Goal: Task Accomplishment & Management: Manage account settings

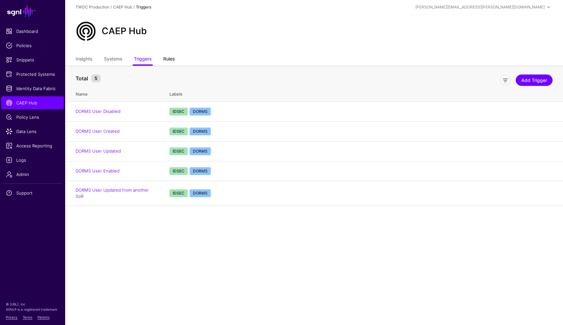
click at [174, 60] on link "Rules" at bounding box center [168, 59] width 11 height 12
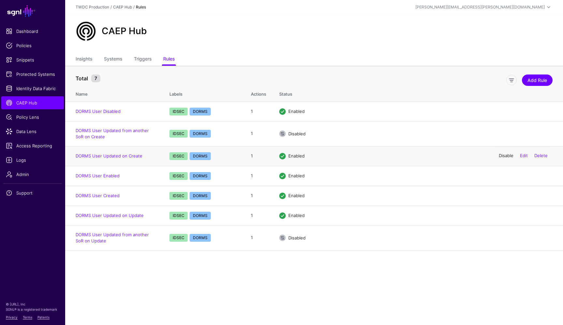
click at [503, 154] on link "Disable" at bounding box center [506, 155] width 15 height 5
click at [502, 214] on link "Disable" at bounding box center [506, 215] width 15 height 5
click at [145, 62] on link "Triggers" at bounding box center [143, 59] width 18 height 12
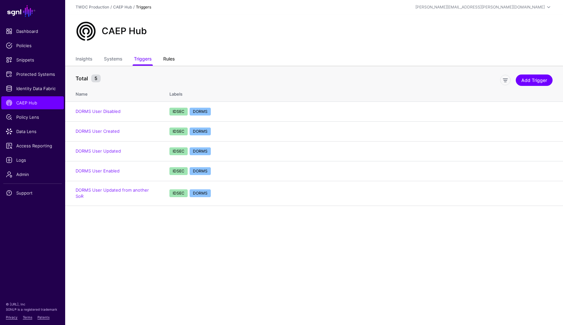
click at [168, 60] on link "Rules" at bounding box center [168, 59] width 11 height 12
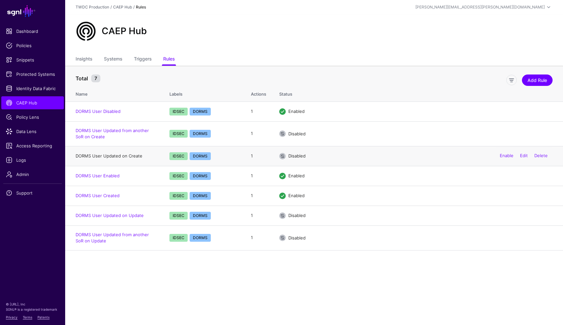
click at [120, 157] on link "DORMS User Updated on Create" at bounding box center [109, 155] width 67 height 5
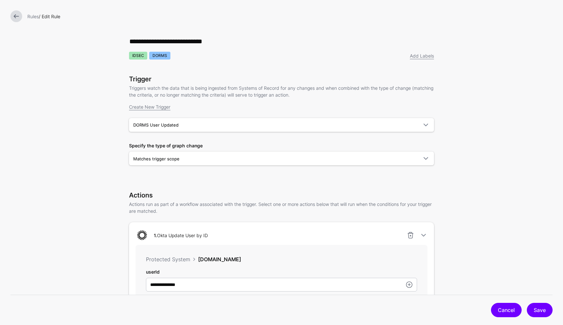
click at [502, 310] on link "Cancel" at bounding box center [506, 310] width 31 height 14
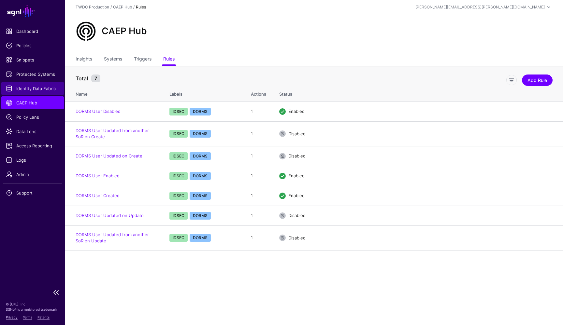
click at [45, 88] on span "Identity Data Fabric" at bounding box center [32, 88] width 53 height 7
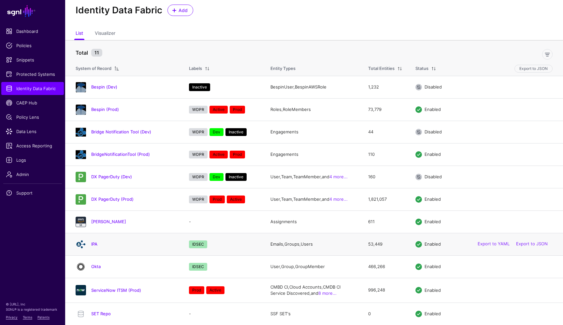
scroll to position [16, 0]
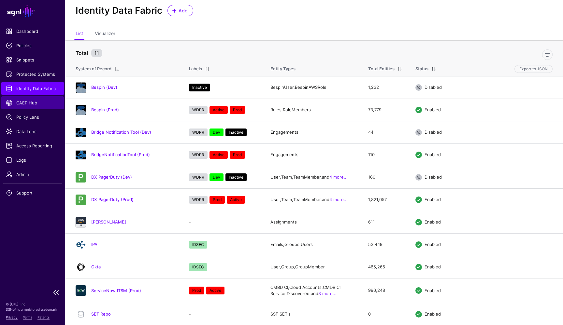
click at [27, 103] on span "CAEP Hub" at bounding box center [32, 103] width 53 height 7
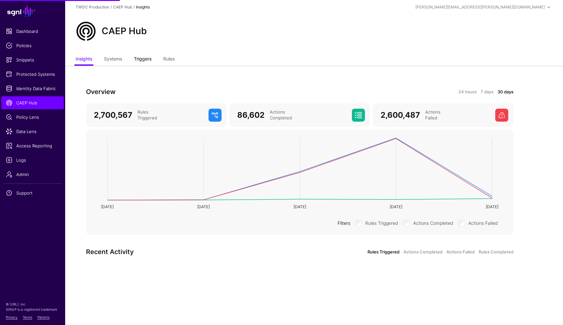
click at [150, 60] on link "Triggers" at bounding box center [143, 59] width 18 height 12
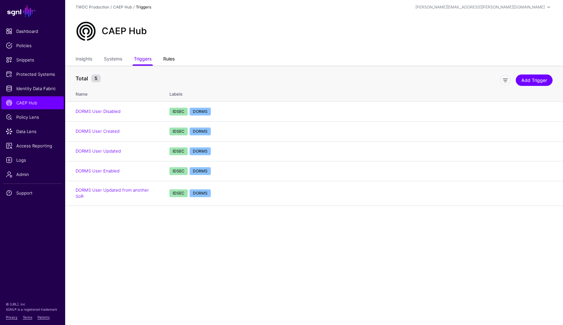
click at [169, 59] on link "Rules" at bounding box center [168, 59] width 11 height 12
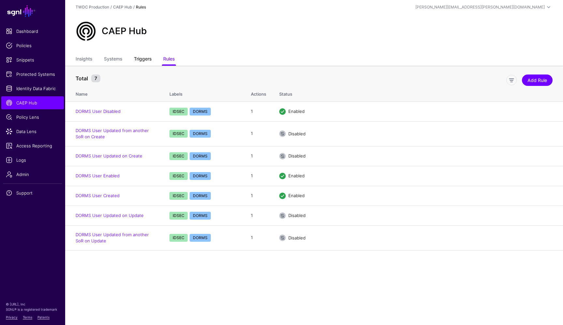
click at [146, 61] on link "Triggers" at bounding box center [143, 59] width 18 height 12
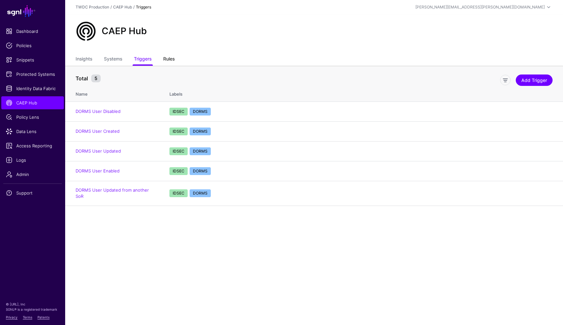
click at [169, 59] on link "Rules" at bounding box center [168, 59] width 11 height 12
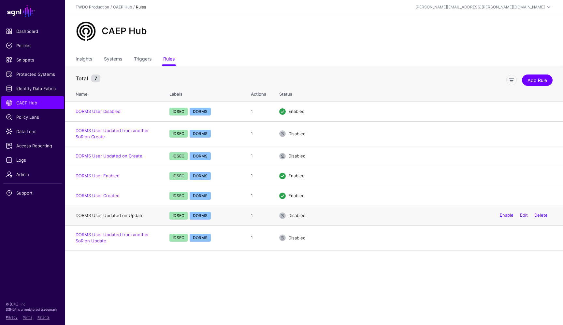
click at [134, 216] on link "DORMS User Updated on Update" at bounding box center [110, 215] width 68 height 5
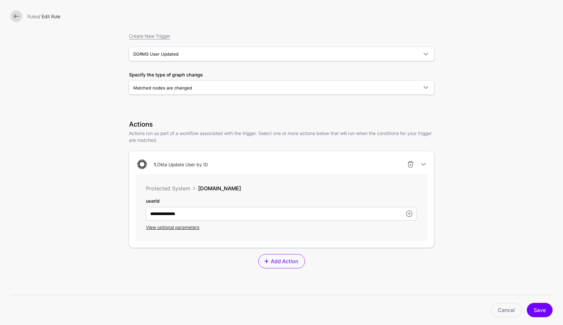
scroll to position [61, 0]
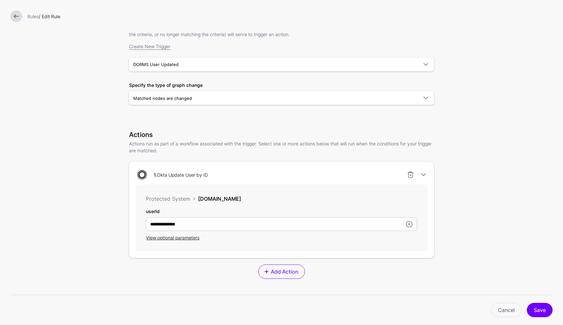
click at [17, 17] on link at bounding box center [16, 16] width 12 height 12
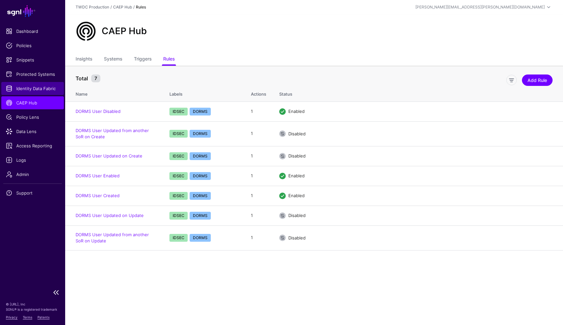
click at [46, 89] on span "Identity Data Fabric" at bounding box center [32, 88] width 53 height 7
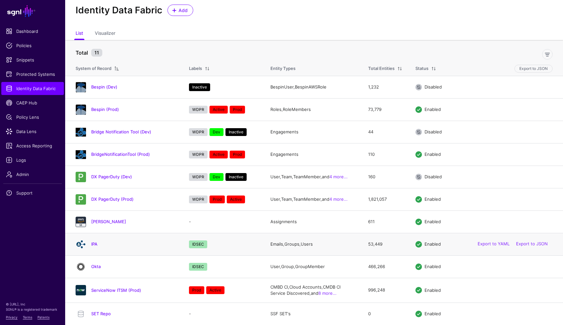
scroll to position [16, 0]
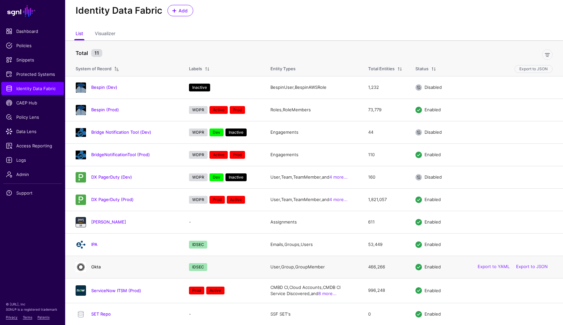
click at [97, 267] on link "Okta" at bounding box center [95, 267] width 9 height 5
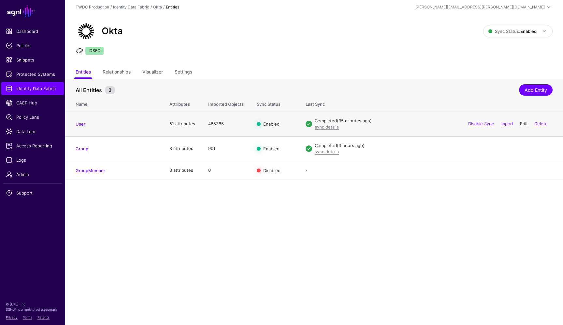
click at [524, 124] on link "Edit" at bounding box center [524, 123] width 8 height 5
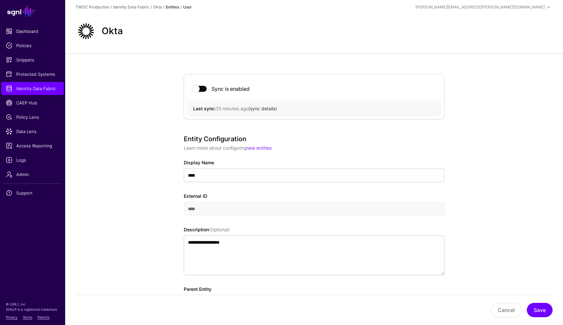
click at [273, 109] on link "sync details" at bounding box center [262, 109] width 25 height 6
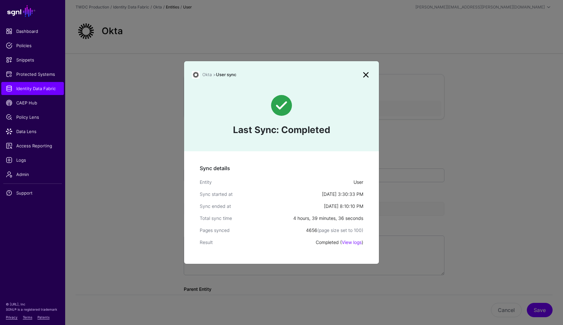
click at [368, 75] on link at bounding box center [366, 75] width 10 height 10
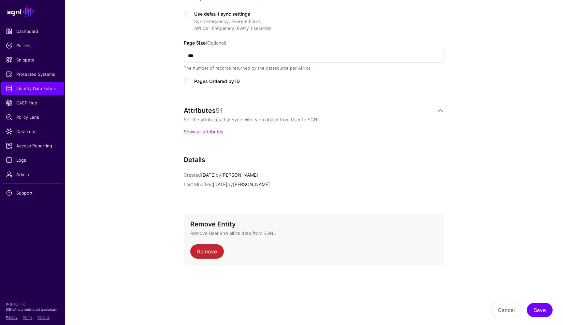
scroll to position [350, 0]
click at [505, 311] on button "Cancel" at bounding box center [506, 310] width 31 height 14
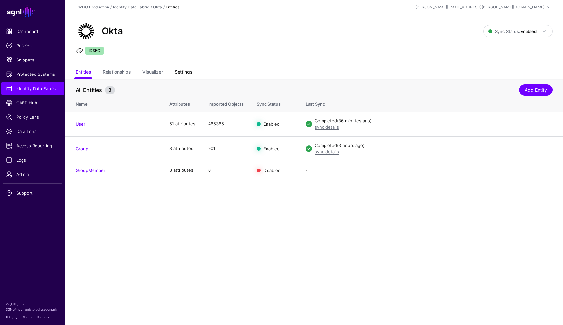
click at [186, 72] on link "Settings" at bounding box center [184, 72] width 18 height 12
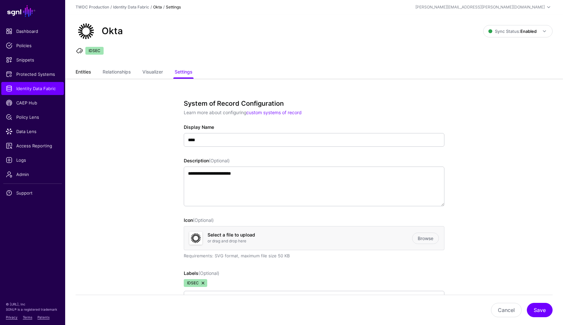
click at [87, 72] on link "Entities" at bounding box center [83, 72] width 15 height 12
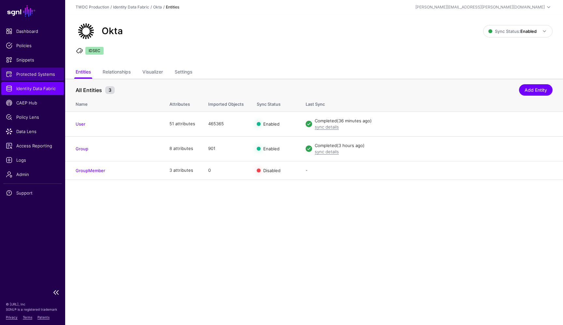
click at [38, 77] on span "Protected Systems" at bounding box center [32, 74] width 53 height 7
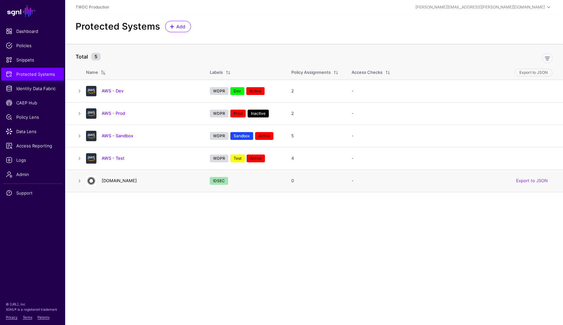
click at [110, 182] on link "[DOMAIN_NAME]" at bounding box center [119, 180] width 35 height 5
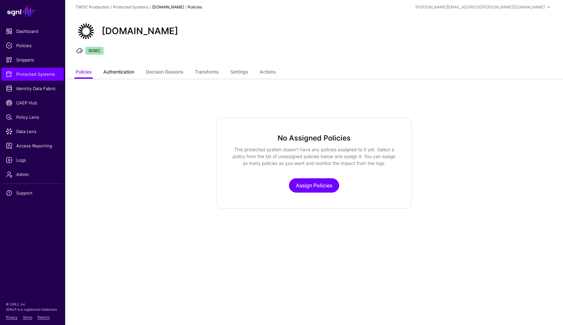
click at [127, 68] on link "Authentication" at bounding box center [118, 72] width 31 height 12
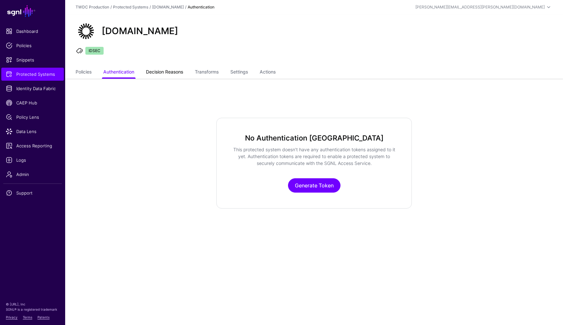
click at [162, 70] on link "Decision Reasons" at bounding box center [164, 72] width 37 height 12
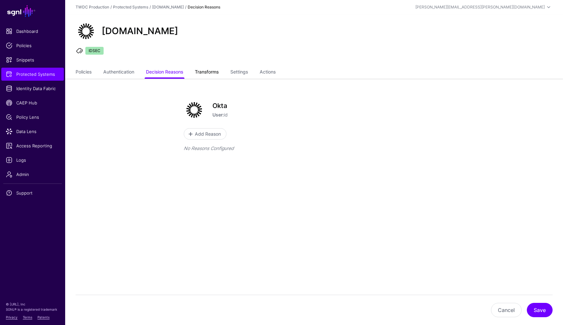
click at [210, 69] on link "Transforms" at bounding box center [207, 72] width 24 height 12
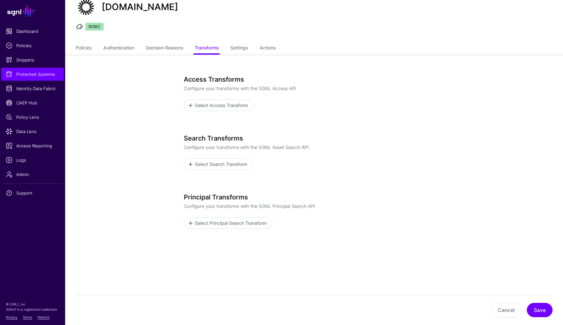
scroll to position [24, 0]
click at [217, 166] on span "Select Search Transform" at bounding box center [221, 164] width 54 height 7
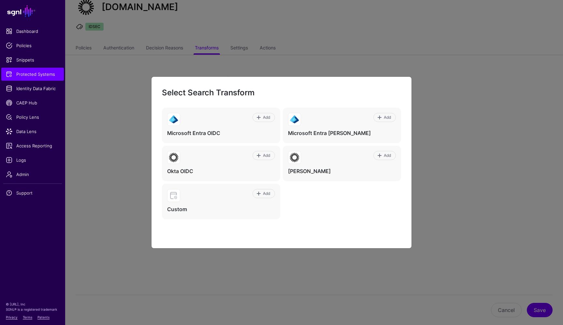
click at [433, 209] on ngb-modal-window "Select Search Transform Add Microsoft Entra OIDC Add Microsoft Entra [PERSON_NA…" at bounding box center [281, 162] width 563 height 325
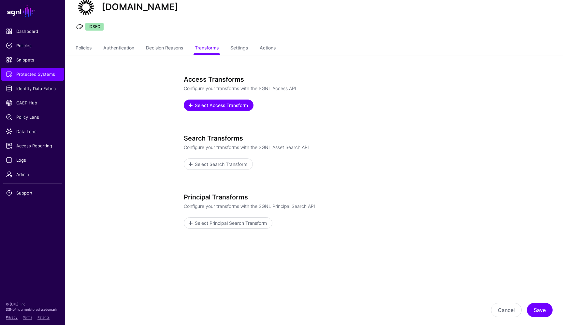
click at [234, 107] on span "Select Access Transform" at bounding box center [221, 105] width 55 height 7
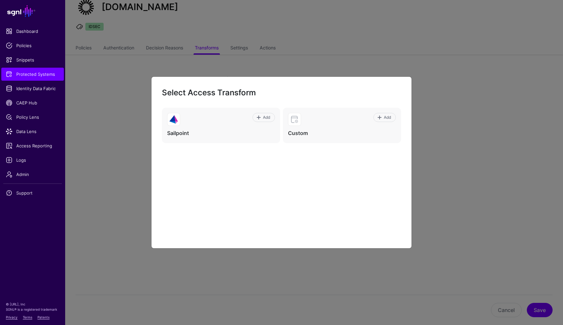
click at [432, 184] on ngb-modal-window "Select Access Transform Add Sailpoint Add Custom" at bounding box center [281, 162] width 563 height 325
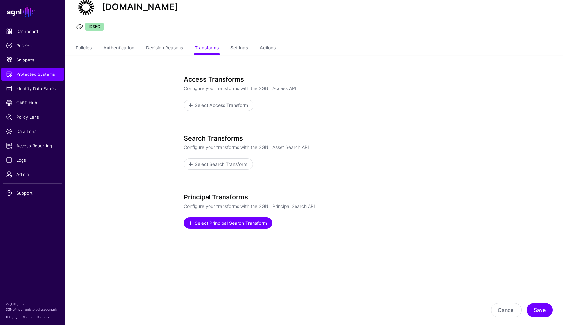
click at [223, 221] on span "Select Principal Search Transform" at bounding box center [231, 223] width 74 height 7
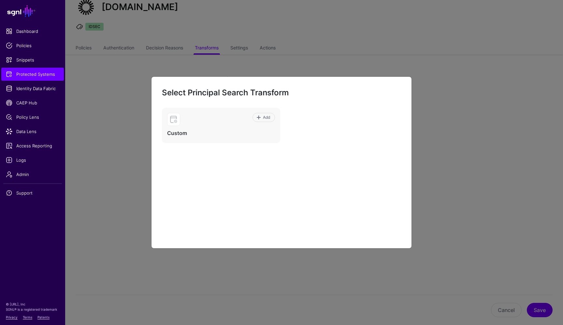
click at [429, 183] on ngb-modal-window "Select Principal Search Transform Add Custom" at bounding box center [281, 162] width 563 height 325
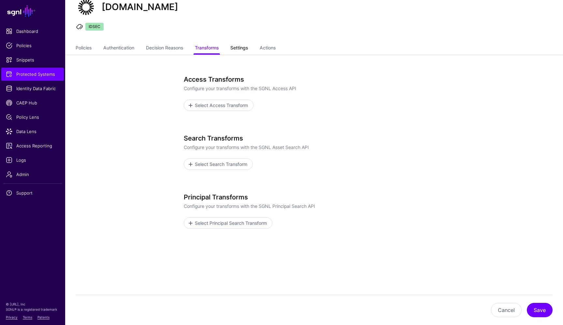
click at [243, 48] on link "Settings" at bounding box center [239, 48] width 18 height 12
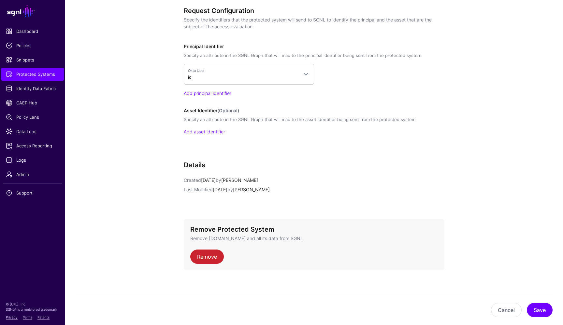
scroll to position [521, 0]
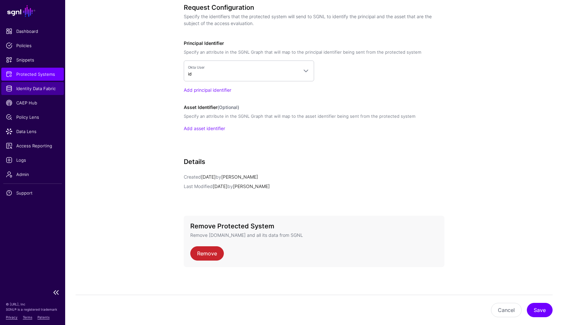
click at [52, 92] on link "Identity Data Fabric" at bounding box center [32, 88] width 63 height 13
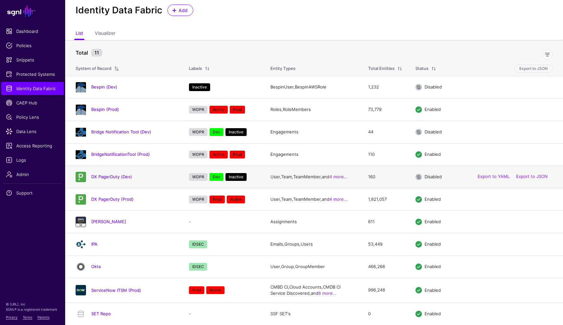
scroll to position [16, 0]
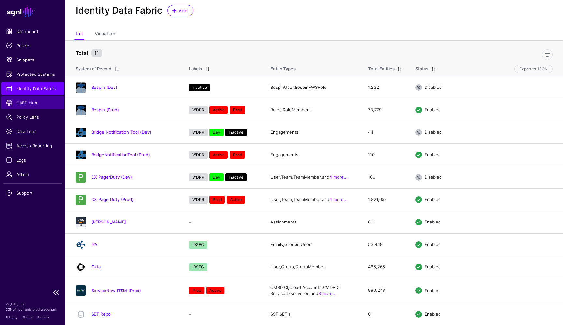
click at [37, 105] on span "CAEP Hub" at bounding box center [32, 103] width 53 height 7
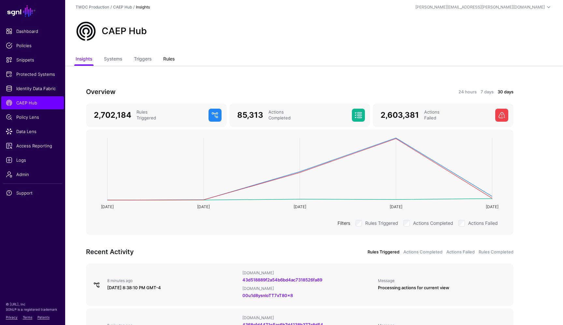
click at [171, 61] on link "Rules" at bounding box center [168, 59] width 11 height 12
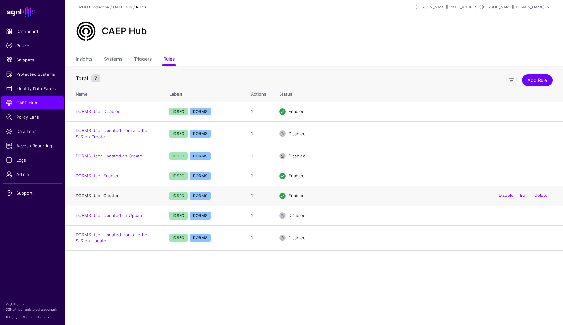
click at [108, 196] on link "DORMS User Created" at bounding box center [98, 195] width 44 height 5
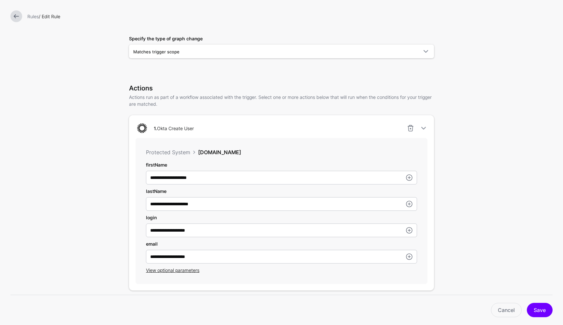
scroll to position [57, 0]
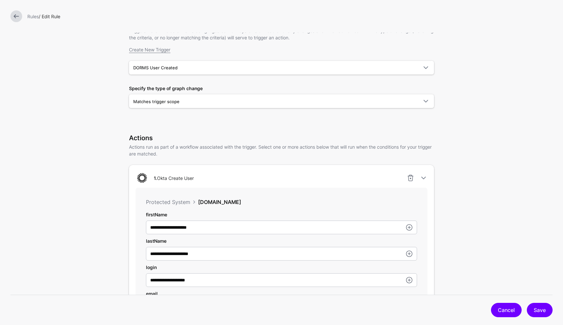
click at [502, 307] on link "Cancel" at bounding box center [506, 310] width 31 height 14
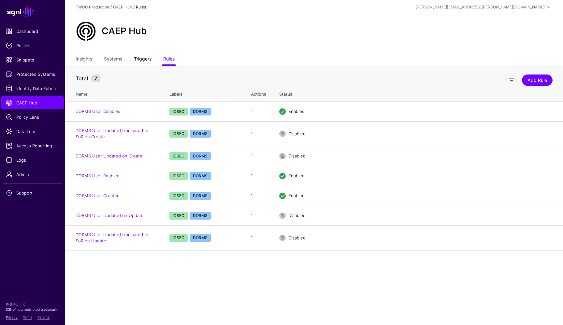
click at [143, 56] on link "Triggers" at bounding box center [143, 59] width 18 height 12
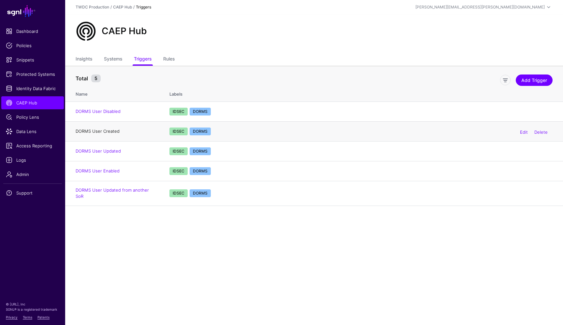
click at [114, 133] on link "DORMS User Created" at bounding box center [98, 131] width 44 height 5
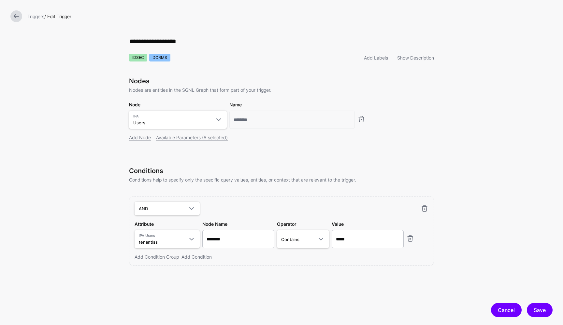
click at [501, 310] on link "Cancel" at bounding box center [506, 310] width 31 height 14
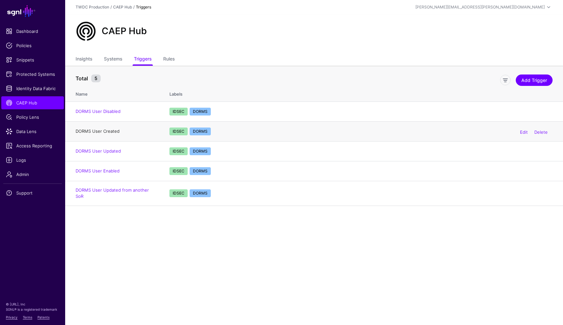
click at [113, 130] on link "DORMS User Created" at bounding box center [98, 131] width 44 height 5
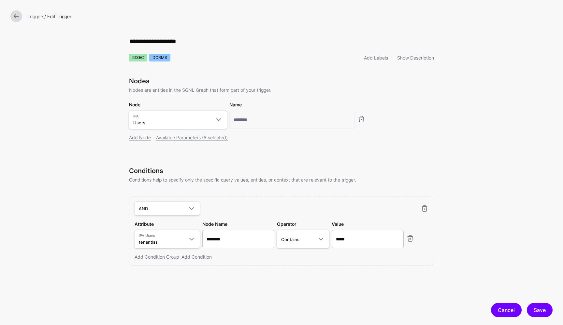
click at [506, 309] on link "Cancel" at bounding box center [506, 310] width 31 height 14
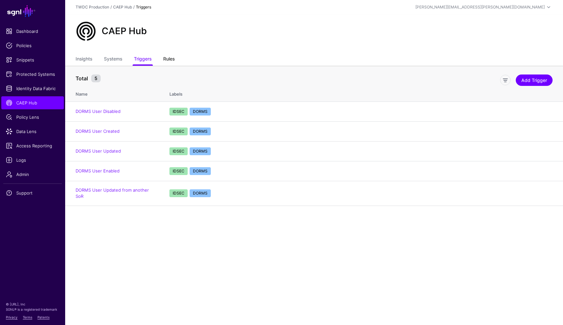
click at [173, 61] on link "Rules" at bounding box center [168, 59] width 11 height 12
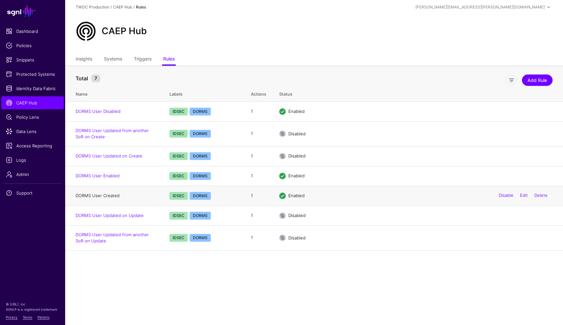
click at [113, 194] on link "DORMS User Created" at bounding box center [98, 195] width 44 height 5
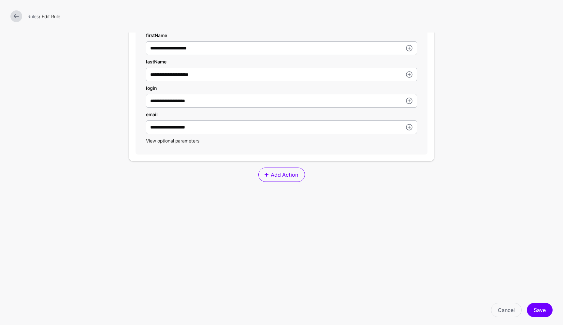
scroll to position [238, 0]
click at [184, 140] on span "View optional parameters" at bounding box center [172, 141] width 53 height 6
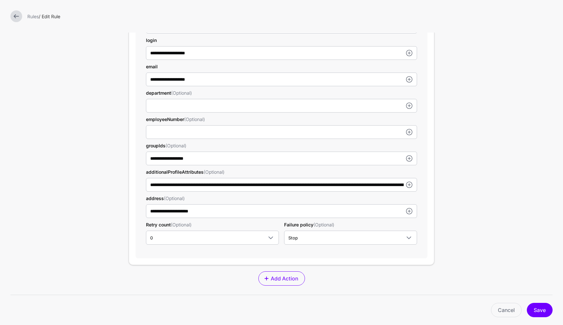
scroll to position [292, 0]
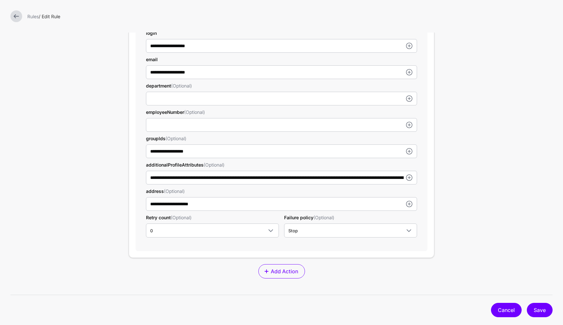
click at [503, 308] on link "Cancel" at bounding box center [506, 310] width 31 height 14
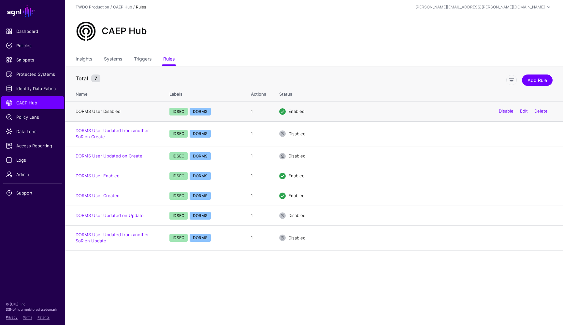
click at [111, 112] on link "DORMS User Disabled" at bounding box center [98, 111] width 45 height 5
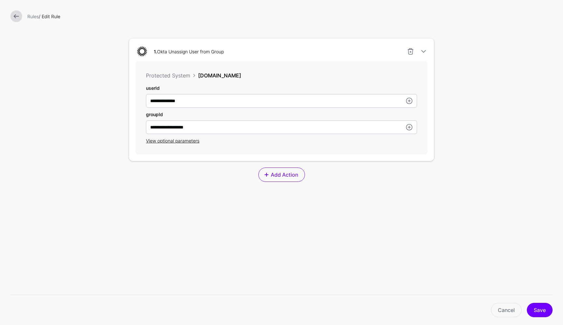
scroll to position [185, 0]
click at [186, 144] on div "View optional parameters" at bounding box center [281, 140] width 271 height 7
click at [188, 142] on span "View optional parameters" at bounding box center [172, 141] width 53 height 6
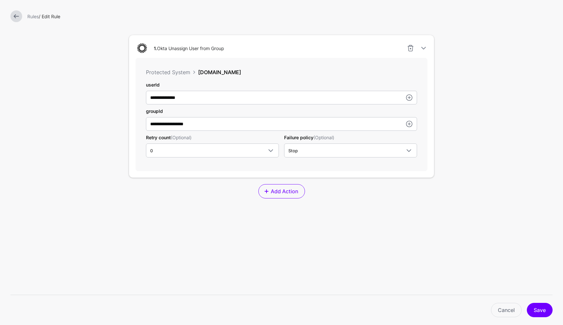
scroll to position [190, 0]
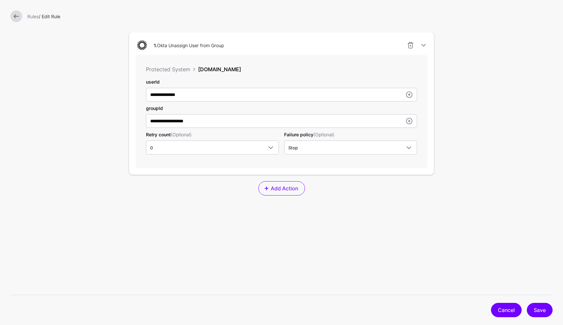
click at [501, 310] on link "Cancel" at bounding box center [506, 310] width 31 height 14
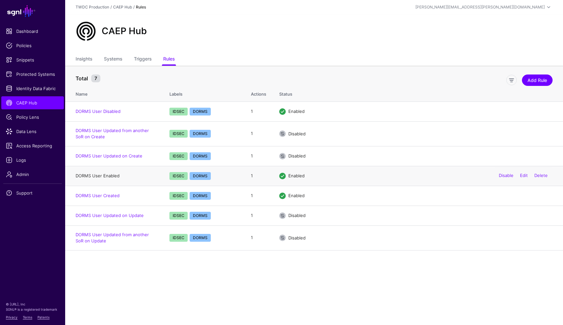
click at [111, 175] on link "DORMS User Enabled" at bounding box center [98, 175] width 44 height 5
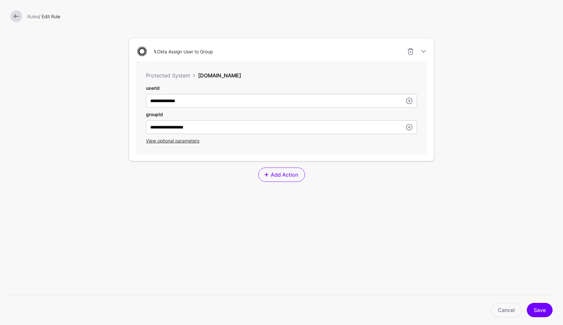
scroll to position [185, 0]
click at [192, 142] on span "View optional parameters" at bounding box center [172, 141] width 53 height 6
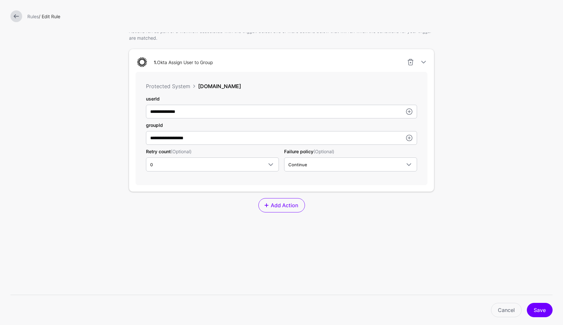
scroll to position [183, 0]
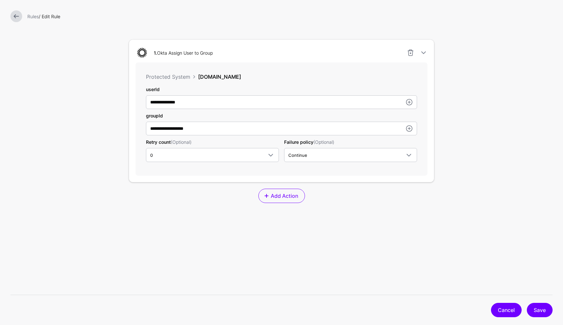
click at [498, 313] on link "Cancel" at bounding box center [506, 310] width 31 height 14
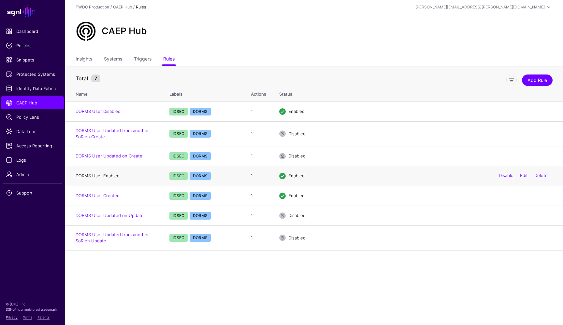
click at [116, 175] on link "DORMS User Enabled" at bounding box center [98, 175] width 44 height 5
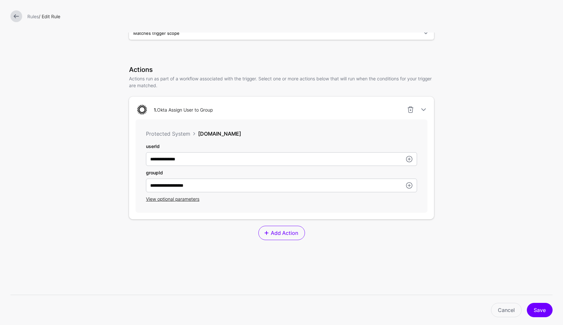
scroll to position [128, 0]
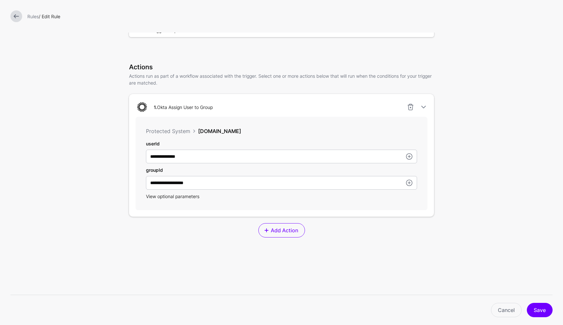
click at [190, 199] on span "View optional parameters" at bounding box center [172, 197] width 53 height 6
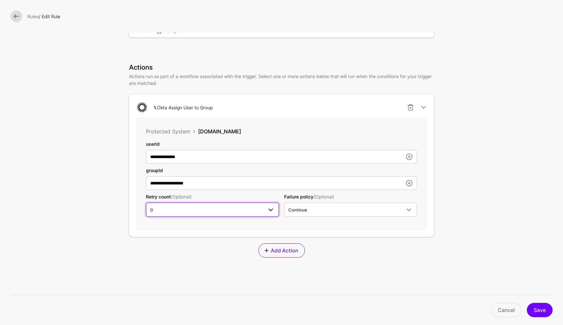
click at [210, 210] on span "0" at bounding box center [206, 210] width 113 height 7
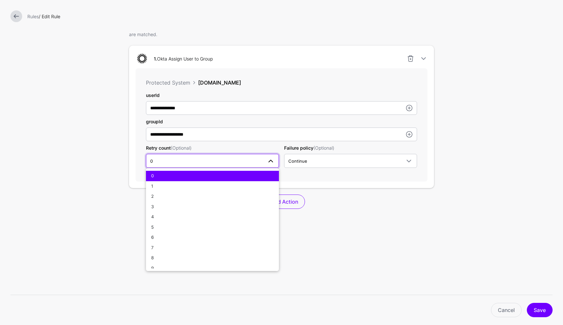
scroll to position [0, 0]
click at [116, 166] on form "**********" at bounding box center [281, 87] width 563 height 529
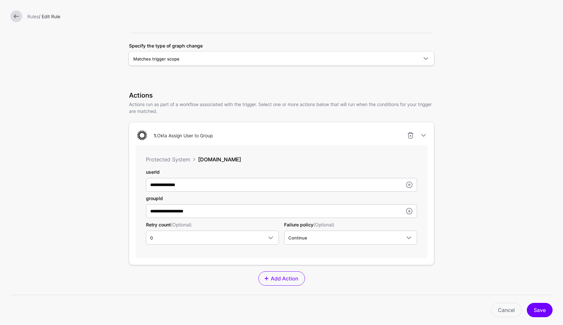
scroll to position [101, 0]
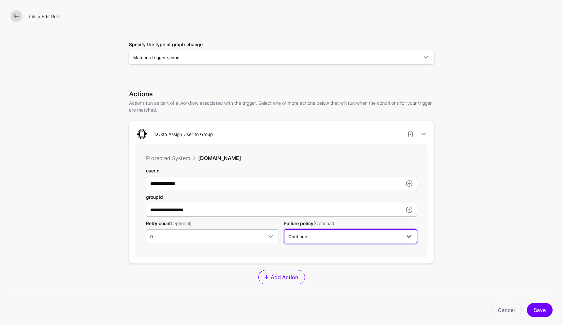
click at [410, 239] on span at bounding box center [409, 237] width 8 height 8
click at [454, 231] on form "**********" at bounding box center [281, 163] width 563 height 529
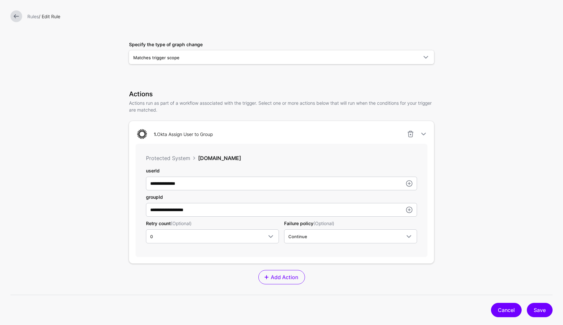
click at [502, 310] on link "Cancel" at bounding box center [506, 310] width 31 height 14
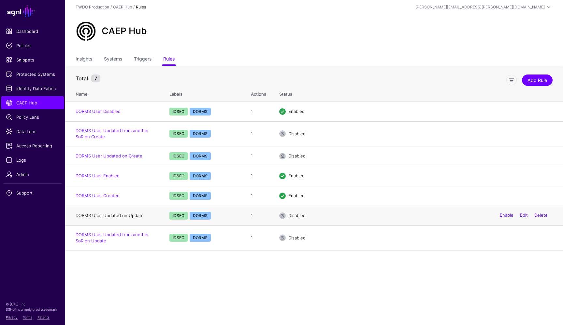
click at [125, 216] on link "DORMS User Updated on Update" at bounding box center [110, 215] width 68 height 5
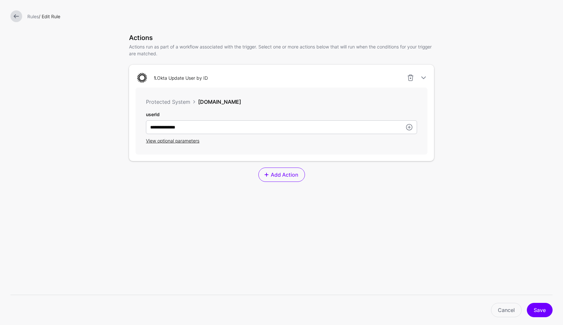
scroll to position [158, 0]
click at [185, 143] on span "View optional parameters" at bounding box center [172, 141] width 53 height 6
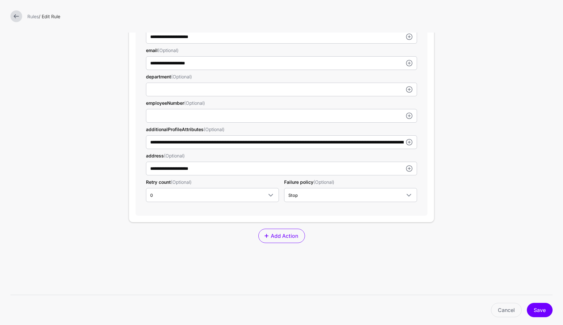
scroll to position [325, 0]
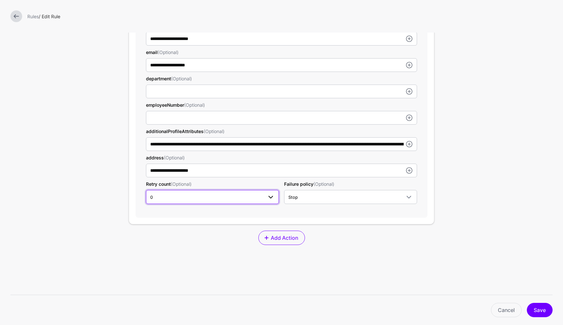
click at [164, 197] on span "0" at bounding box center [206, 197] width 113 height 7
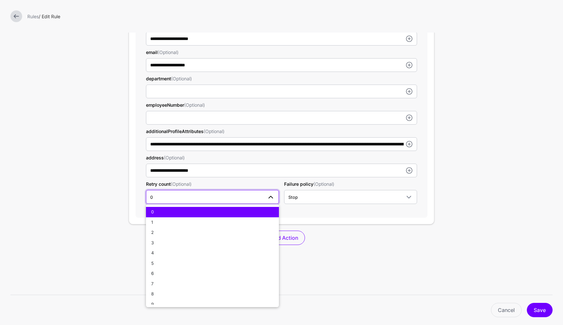
click at [108, 192] on form "**********" at bounding box center [281, 32] width 563 height 714
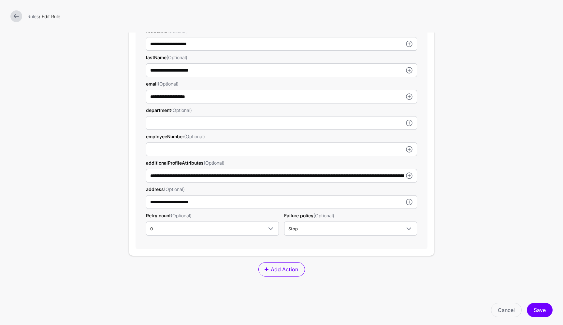
scroll to position [288, 0]
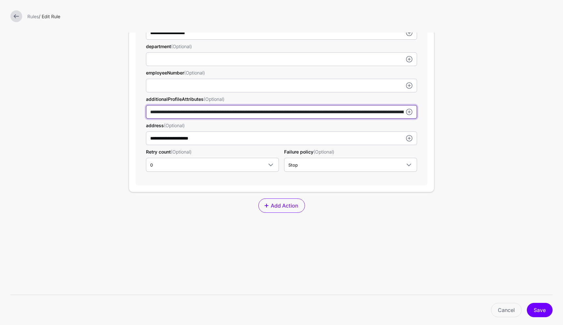
scroll to position [354, 0]
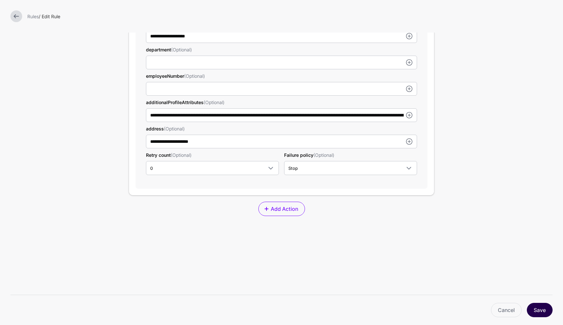
click at [537, 311] on button "Save" at bounding box center [540, 310] width 26 height 14
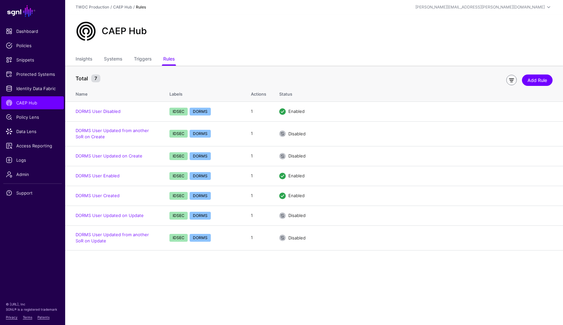
click at [512, 80] on link at bounding box center [511, 80] width 10 height 10
click at [119, 79] on span at bounding box center [122, 79] width 8 height 8
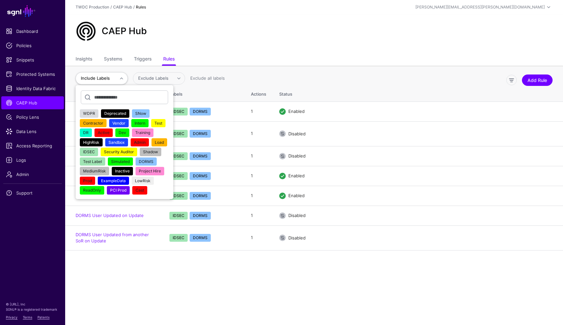
click at [233, 53] on div "CAEP Hub" at bounding box center [314, 33] width 498 height 39
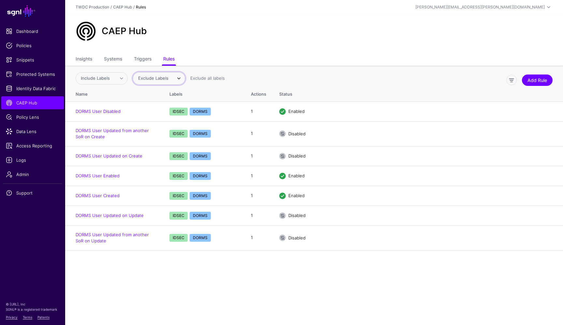
click at [176, 76] on span at bounding box center [179, 79] width 8 height 8
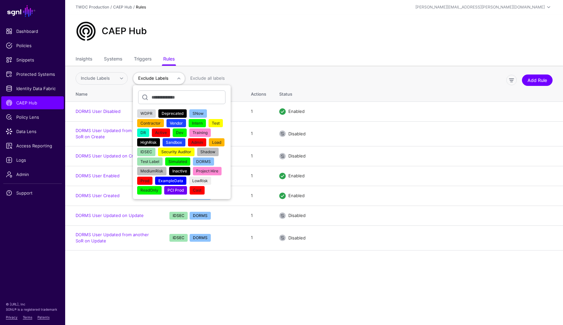
click at [273, 75] on div "Include Labels WDPR Deprecated SNow Contractor Vendor Intern Test DR Active Dev…" at bounding box center [288, 79] width 431 height 15
